Goal: Information Seeking & Learning: Learn about a topic

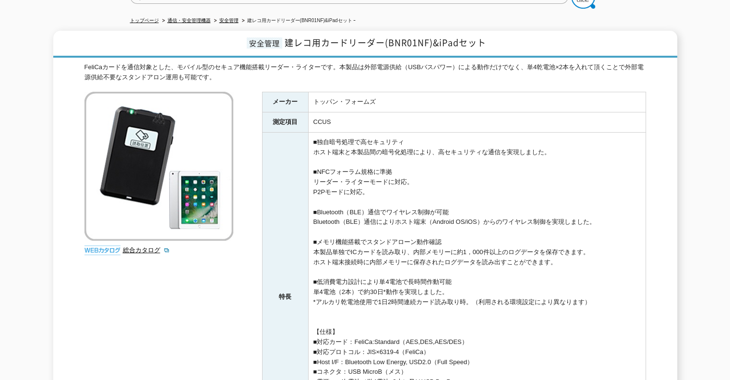
scroll to position [6, 0]
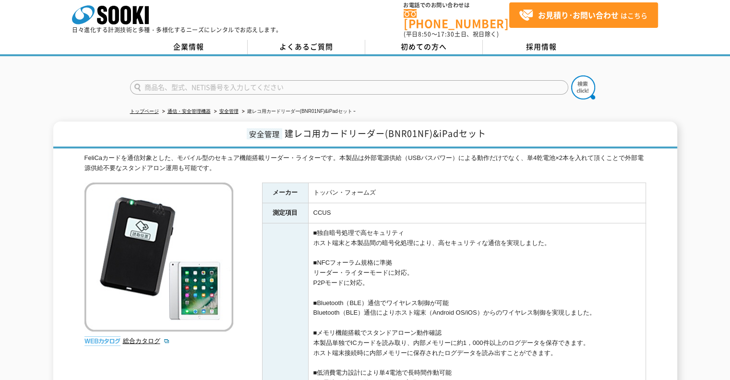
click at [478, 80] on input "text" at bounding box center [349, 87] width 438 height 14
type input "SJ2"
click at [584, 91] on img at bounding box center [583, 87] width 24 height 24
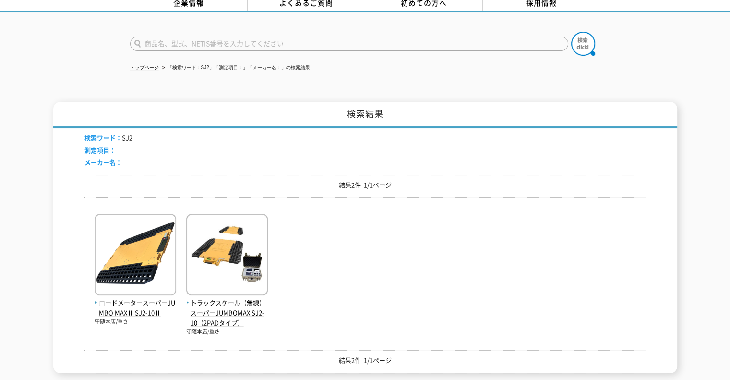
scroll to position [52, 0]
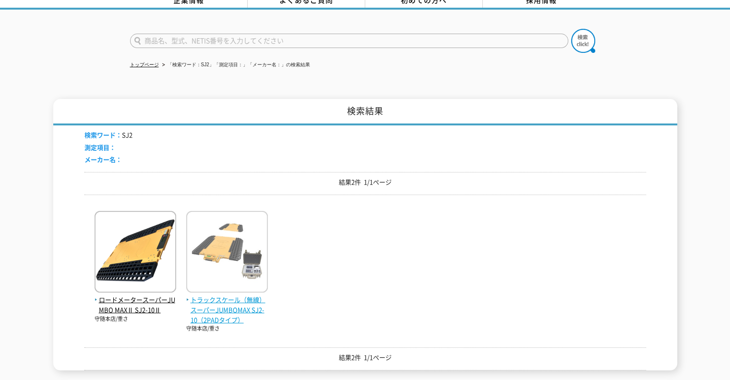
click at [222, 299] on span "トラックスケール（無線） スーパーJUMBOMAX SJ2-10（2PADタイプ）" at bounding box center [227, 310] width 82 height 30
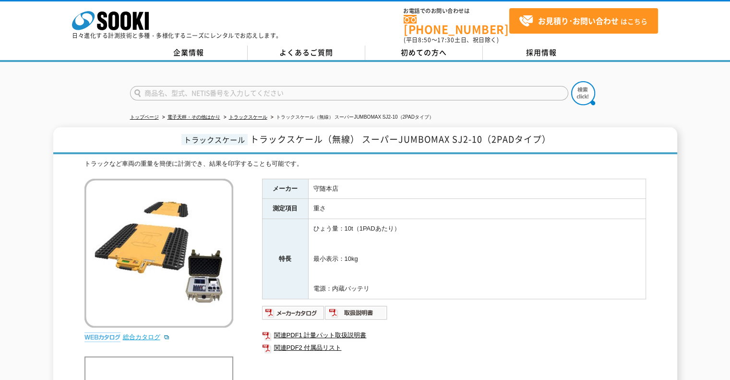
click at [141, 333] on link "総合カタログ" at bounding box center [146, 336] width 47 height 7
